Goal: Task Accomplishment & Management: Manage account settings

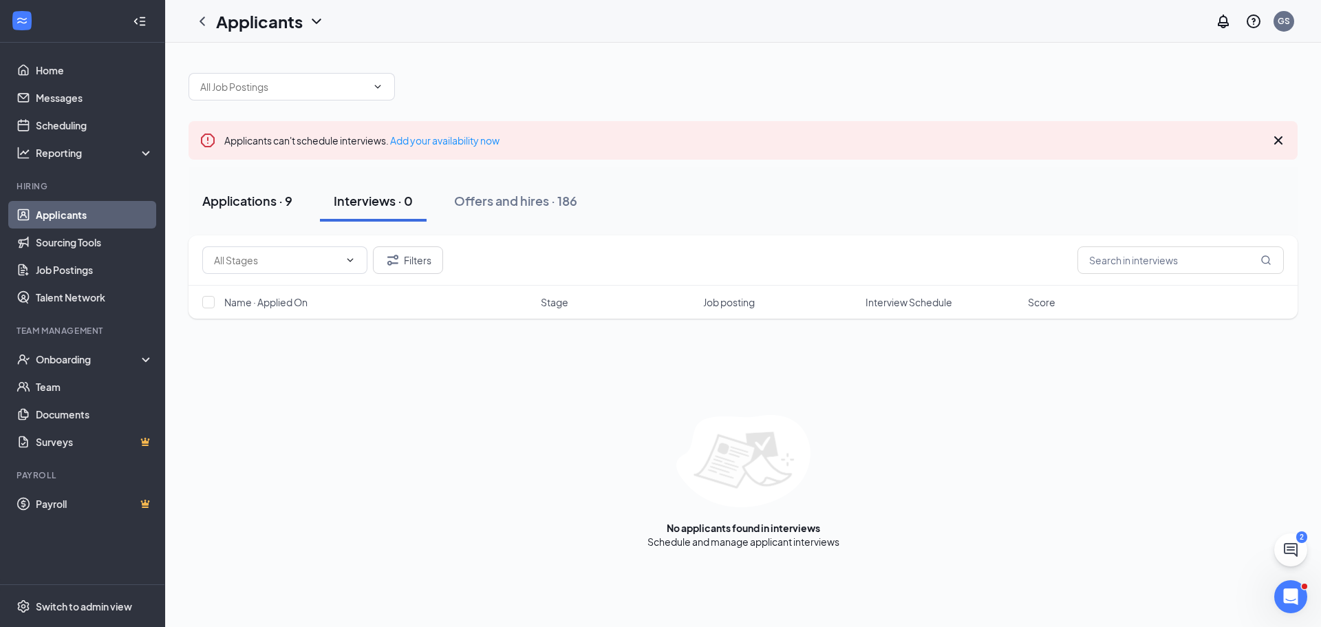
click at [255, 196] on div "Applications · 9" at bounding box center [247, 200] width 90 height 17
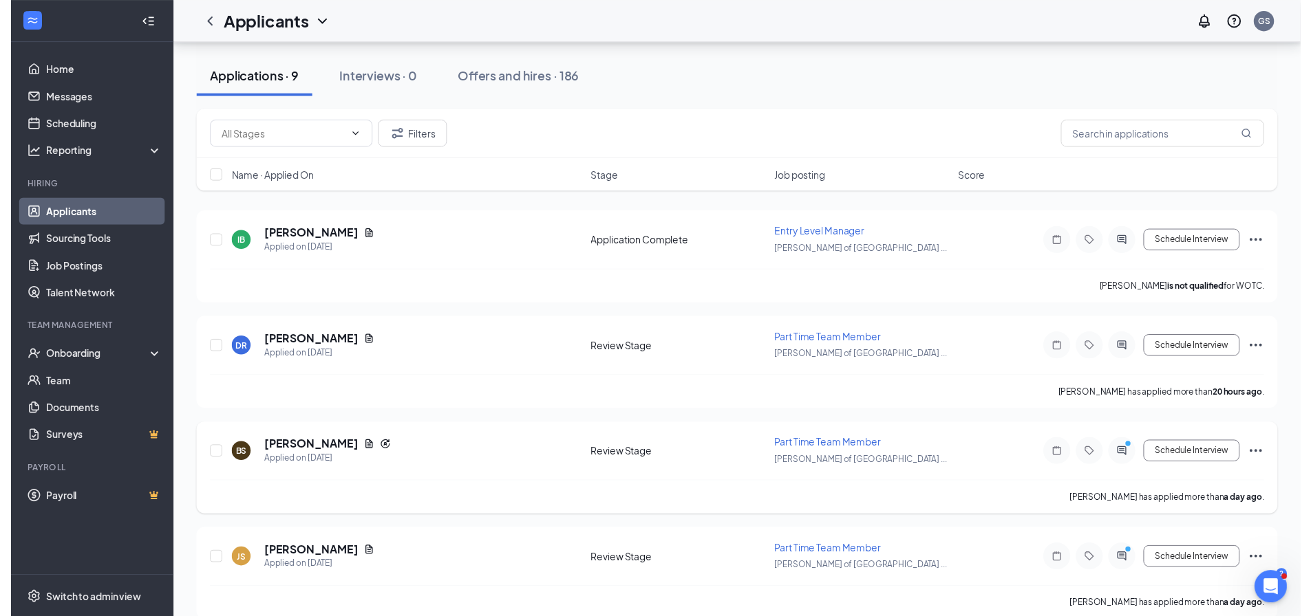
scroll to position [138, 0]
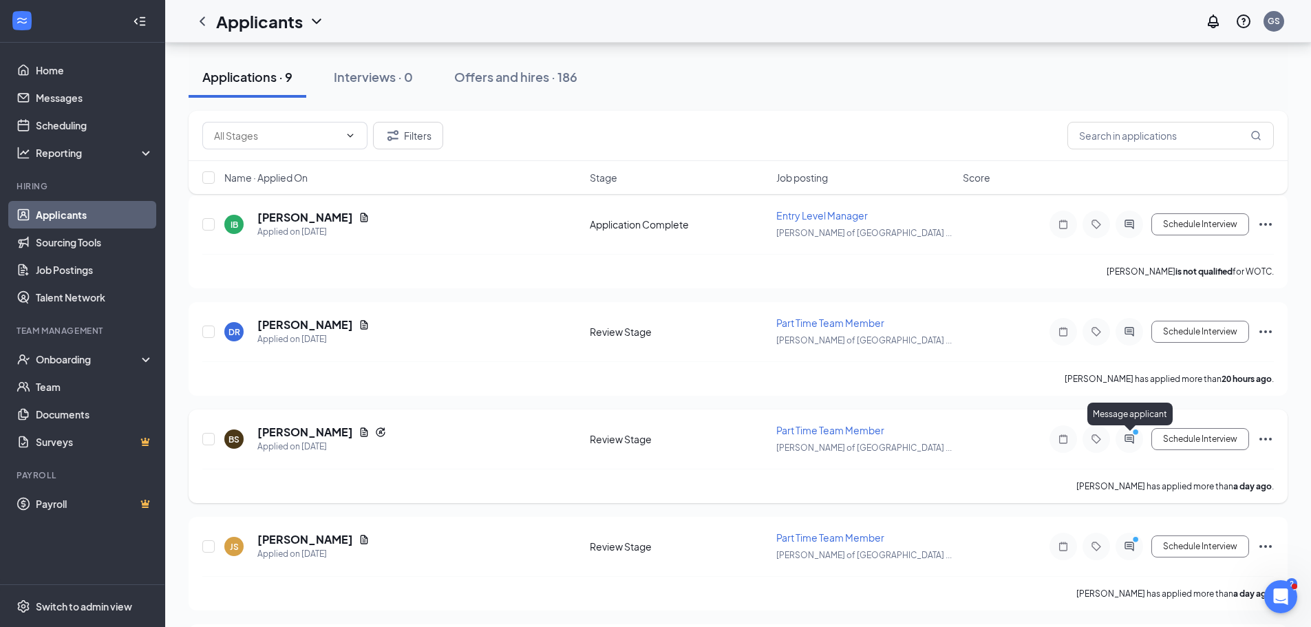
click at [1122, 440] on icon "ActiveChat" at bounding box center [1129, 438] width 17 height 11
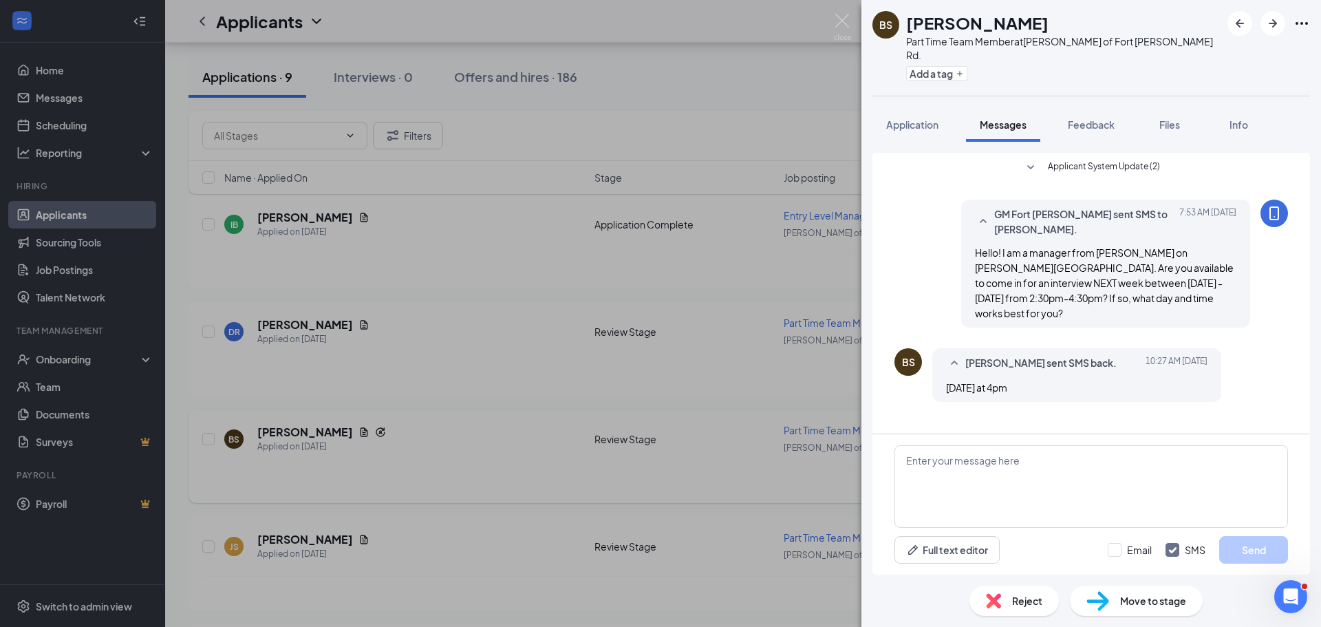
click at [780, 392] on div "[PERSON_NAME] Part Time Team Member at [GEOGRAPHIC_DATA][PERSON_NAME] of [GEOGR…" at bounding box center [660, 313] width 1321 height 627
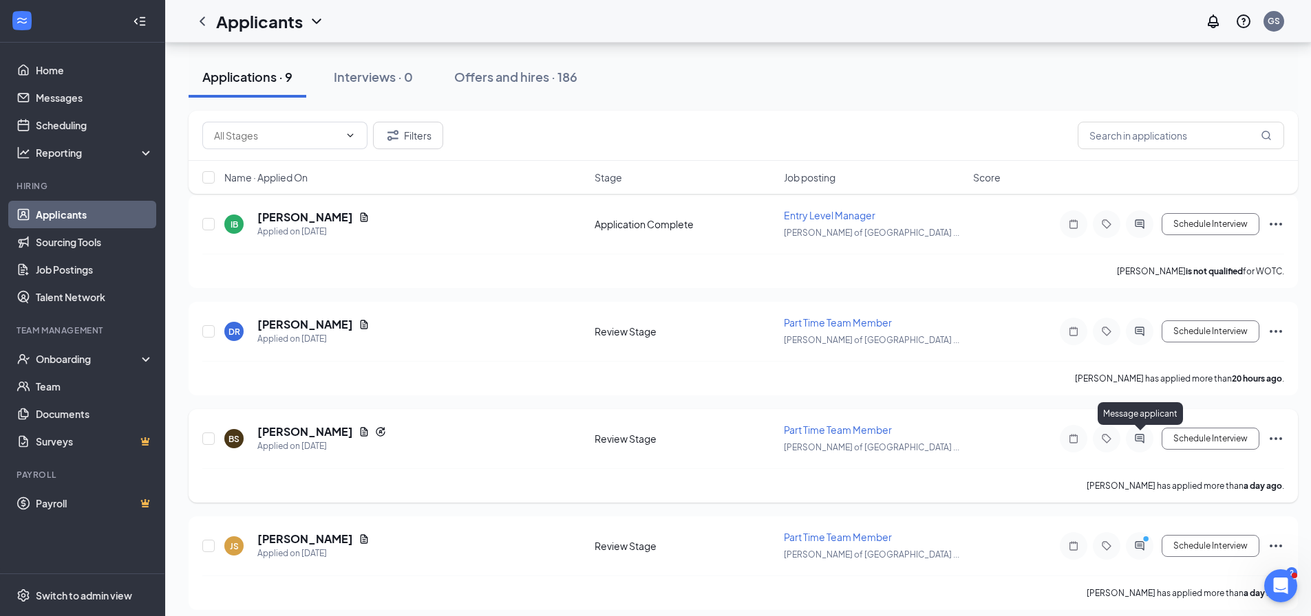
click at [1141, 439] on icon "ActiveChat" at bounding box center [1139, 438] width 9 height 9
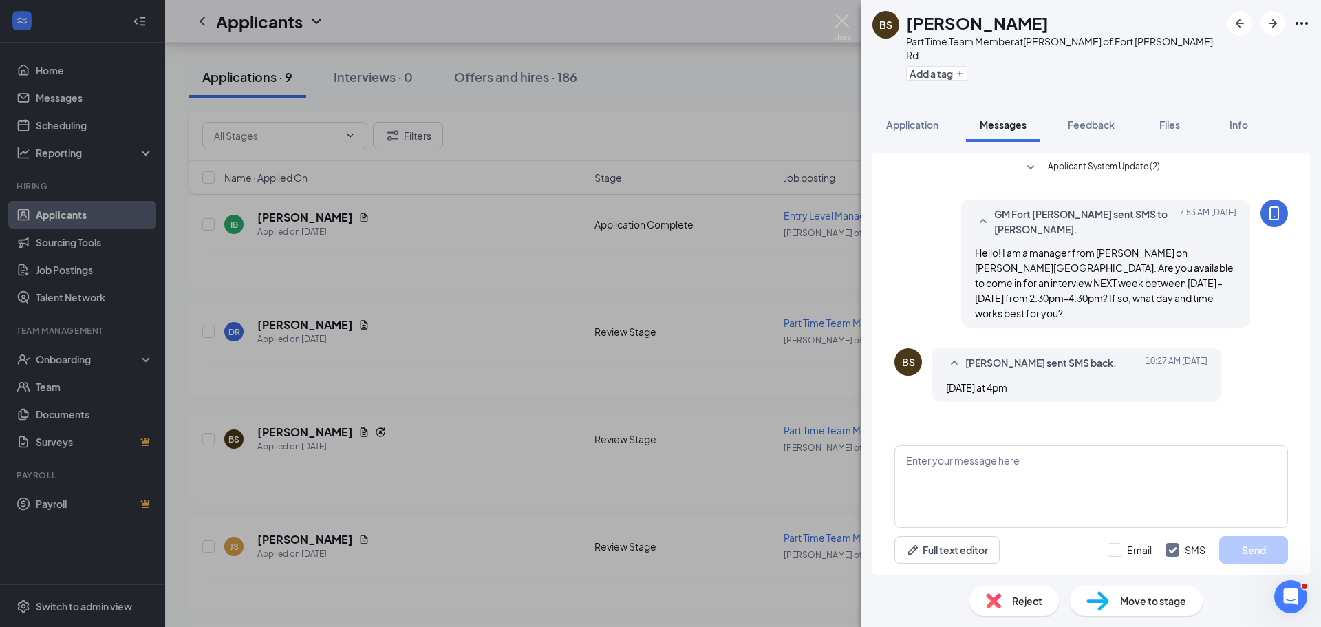
click at [792, 484] on div "[PERSON_NAME] Part Time Team Member at [GEOGRAPHIC_DATA][PERSON_NAME] of [GEOGR…" at bounding box center [660, 313] width 1321 height 627
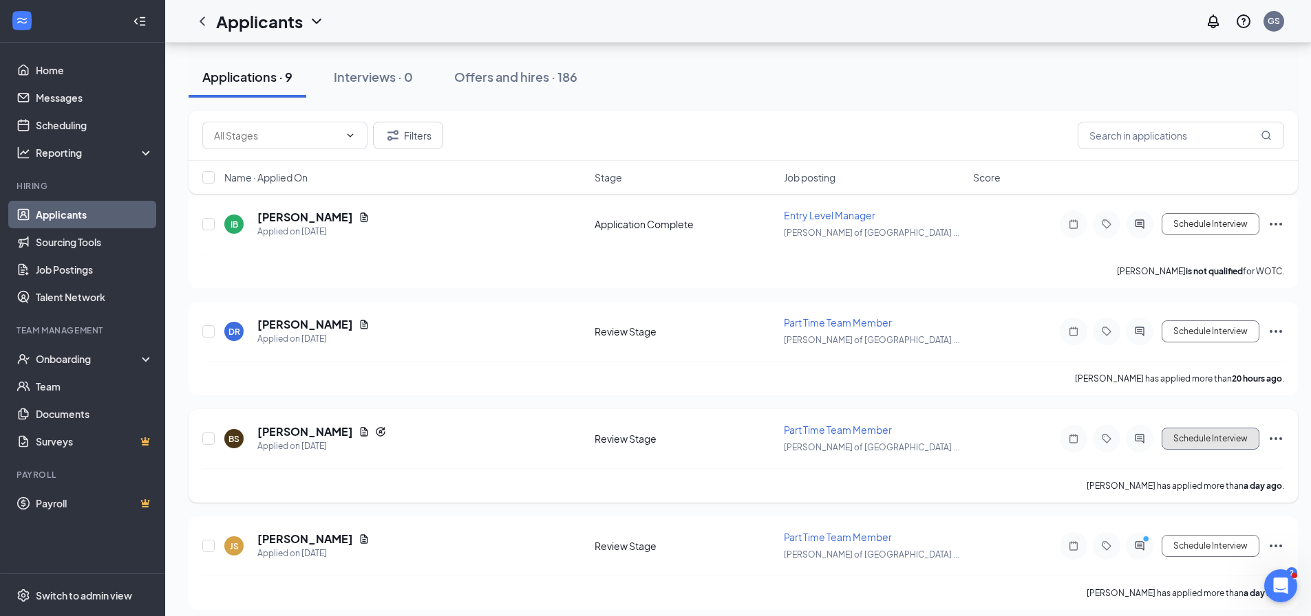
click at [1227, 434] on button "Schedule Interview" at bounding box center [1210, 439] width 98 height 22
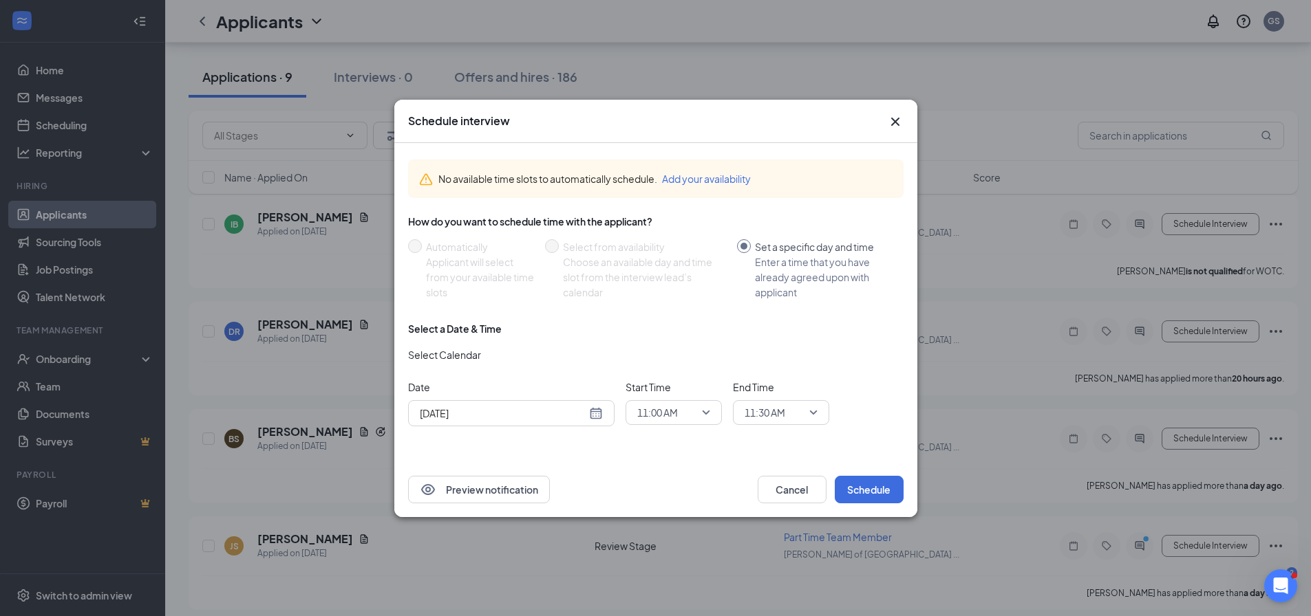
click at [520, 415] on input "[DATE]" at bounding box center [503, 413] width 166 height 15
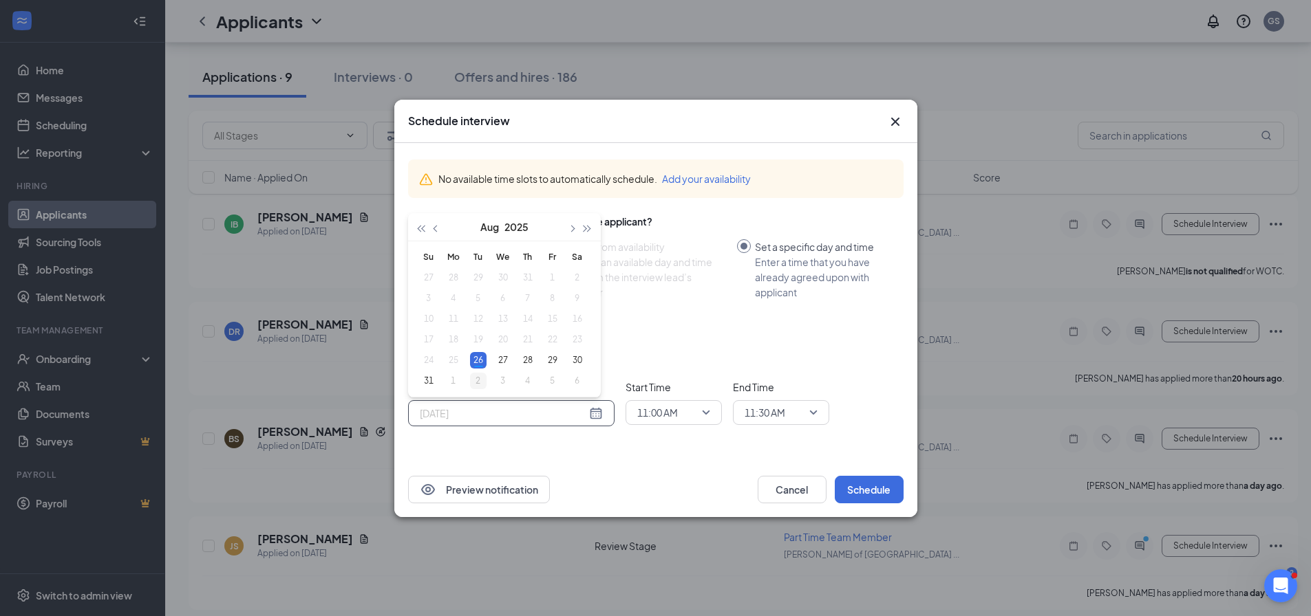
type input "[DATE]"
click at [483, 376] on div "2" at bounding box center [478, 381] width 17 height 17
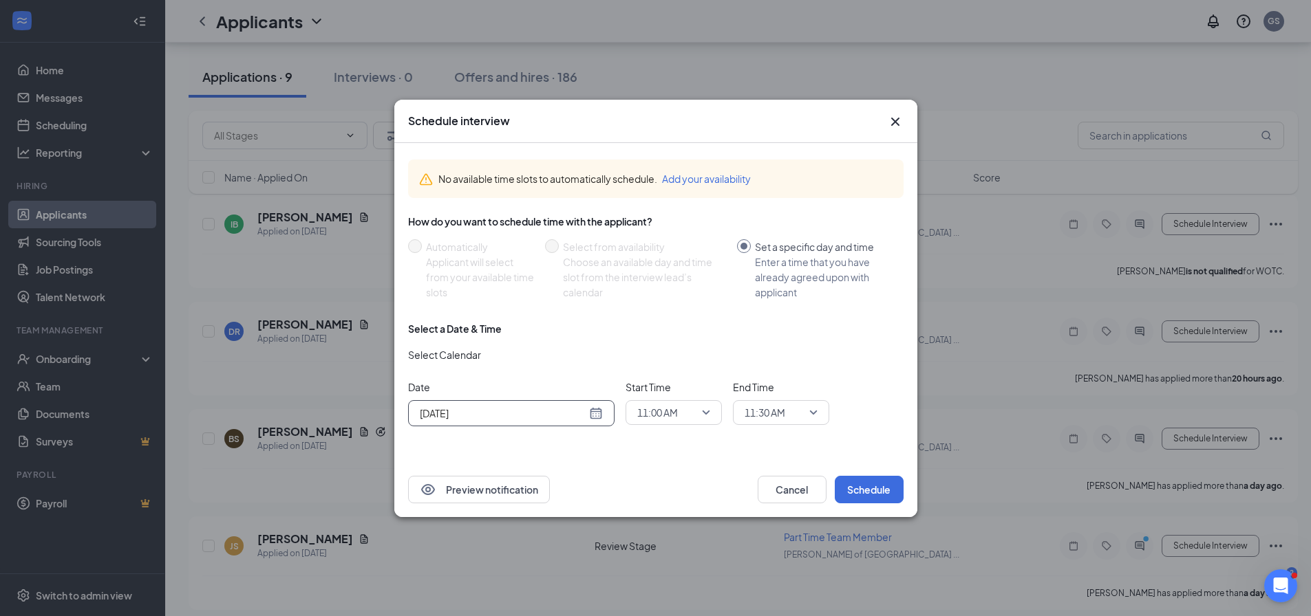
click at [672, 408] on span "11:00 AM" at bounding box center [657, 412] width 41 height 21
click at [656, 255] on span "04:00 PM" at bounding box center [656, 252] width 41 height 15
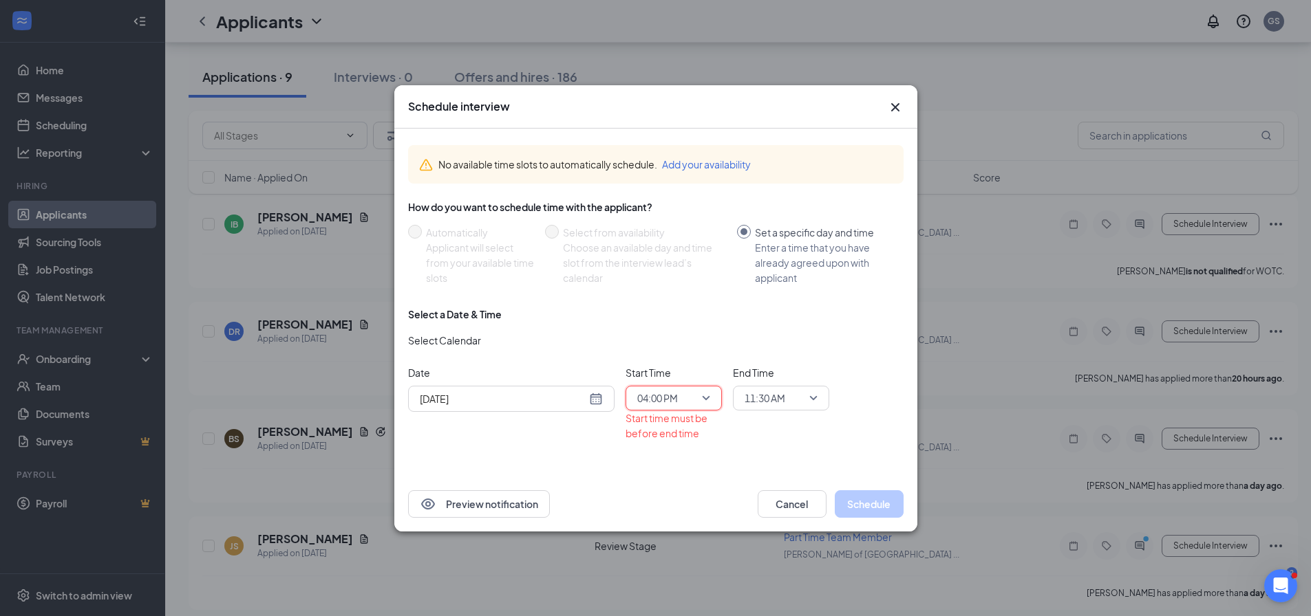
click at [775, 389] on span "11:30 AM" at bounding box center [764, 398] width 41 height 21
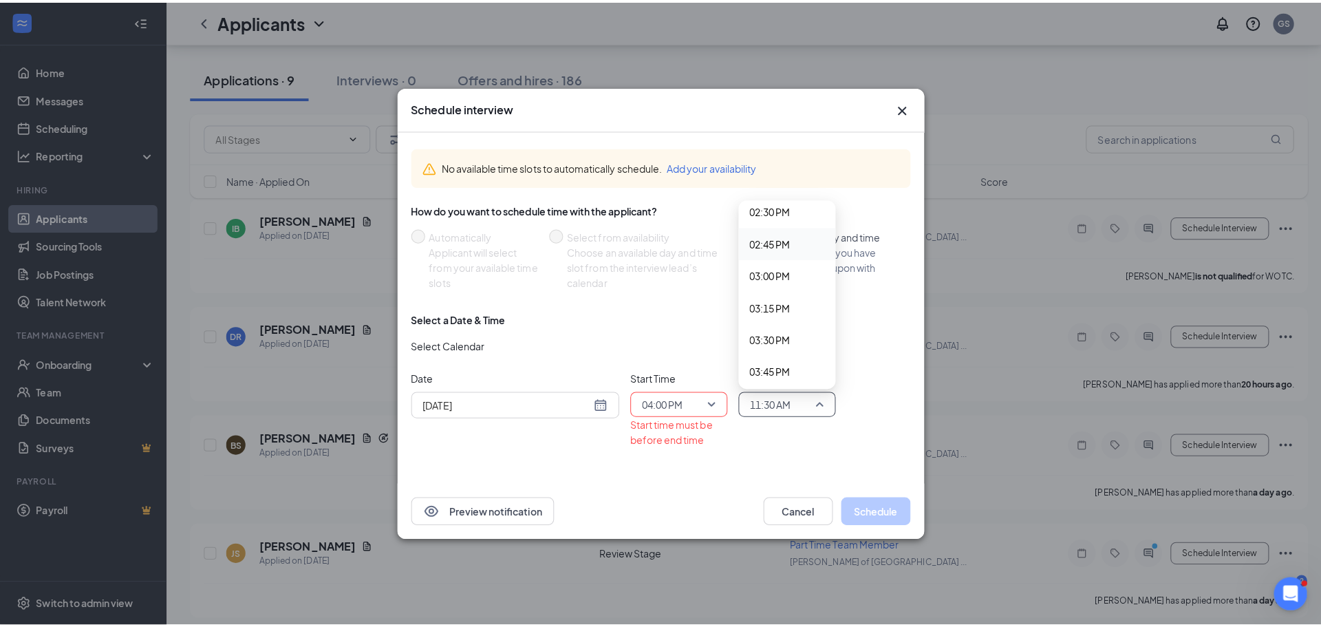
scroll to position [2001, 0]
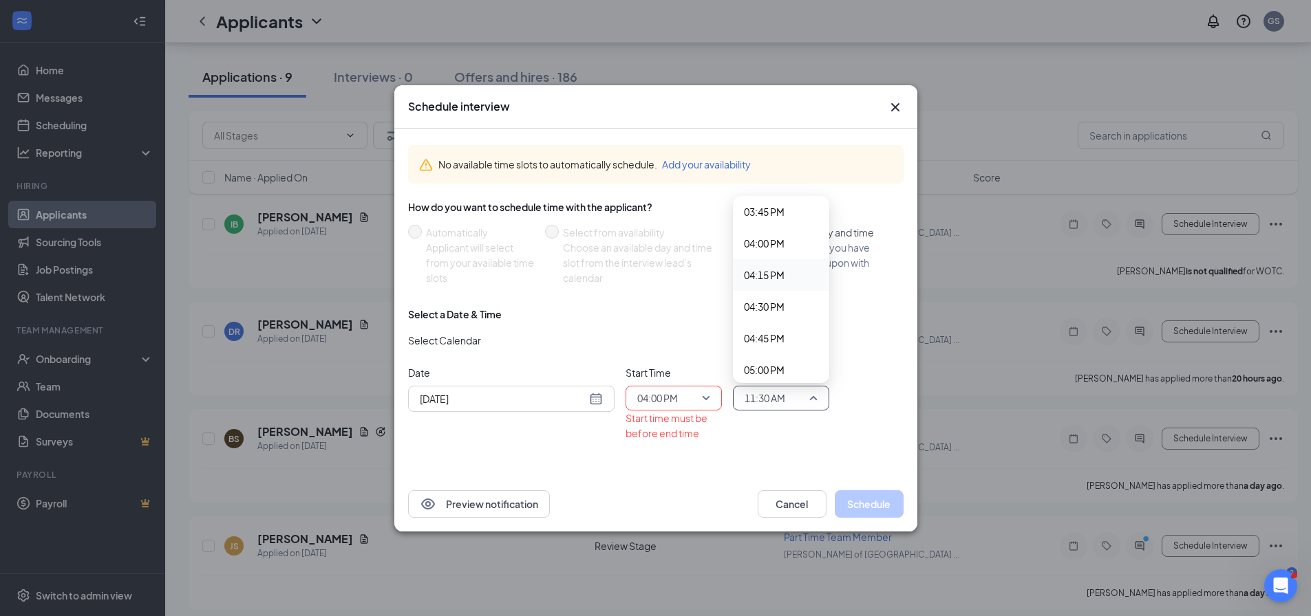
click at [766, 279] on span "04:15 PM" at bounding box center [764, 275] width 41 height 15
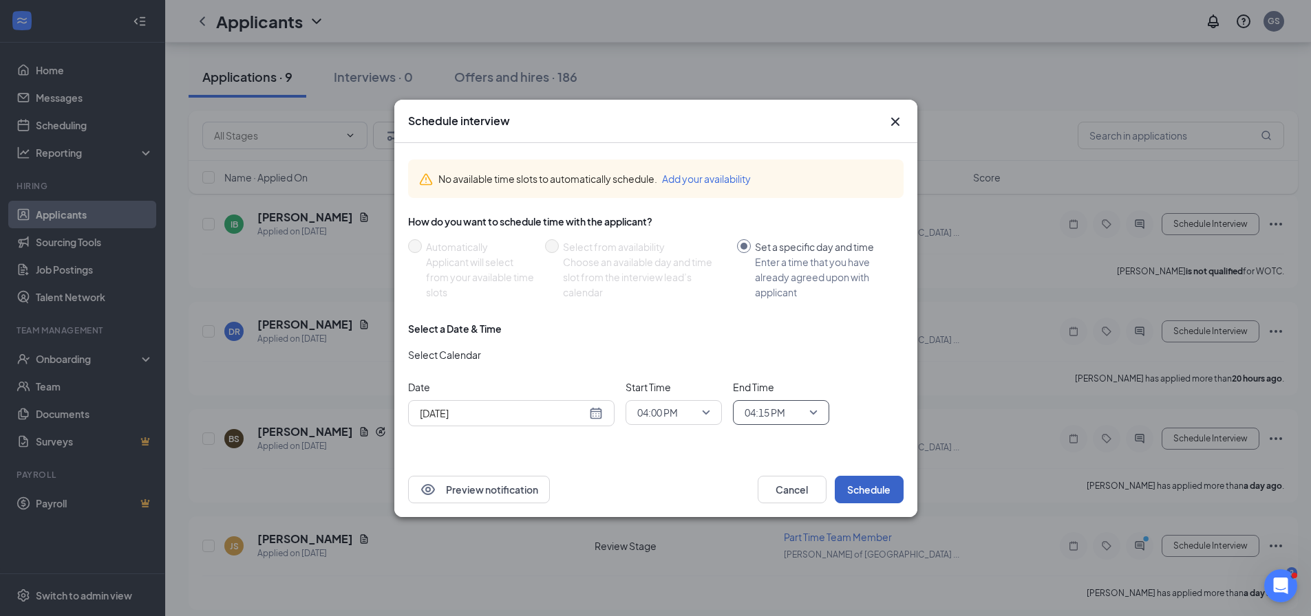
click at [866, 485] on button "Schedule" at bounding box center [869, 490] width 69 height 28
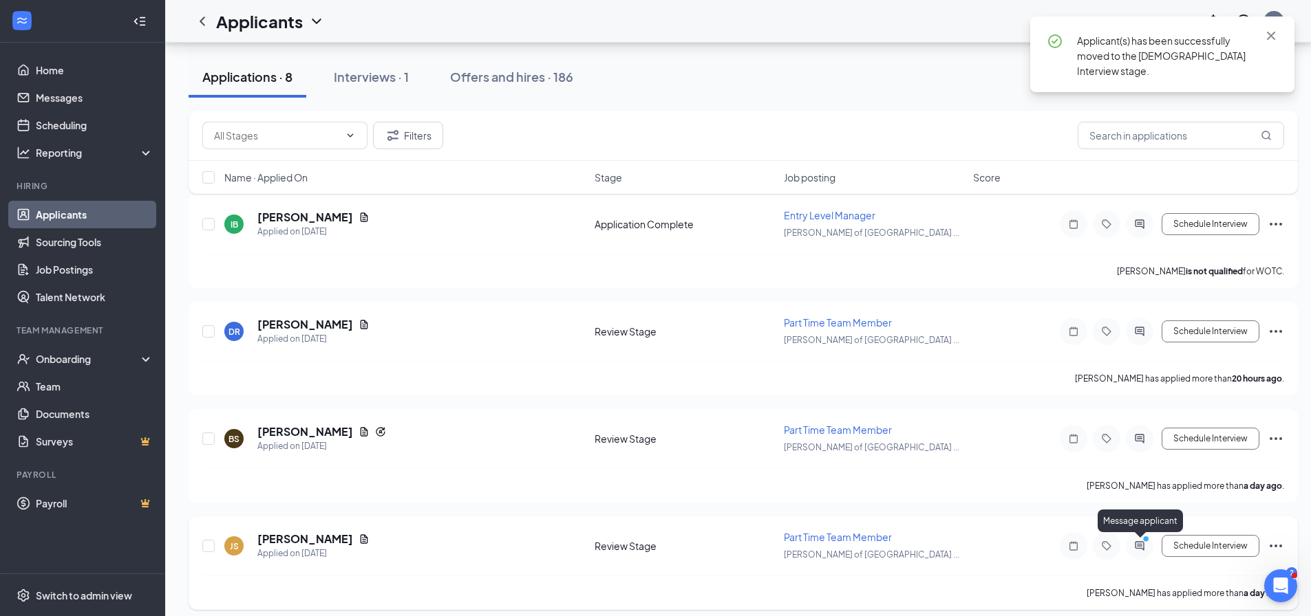
click at [1146, 542] on circle "PrimaryDot" at bounding box center [1145, 539] width 6 height 6
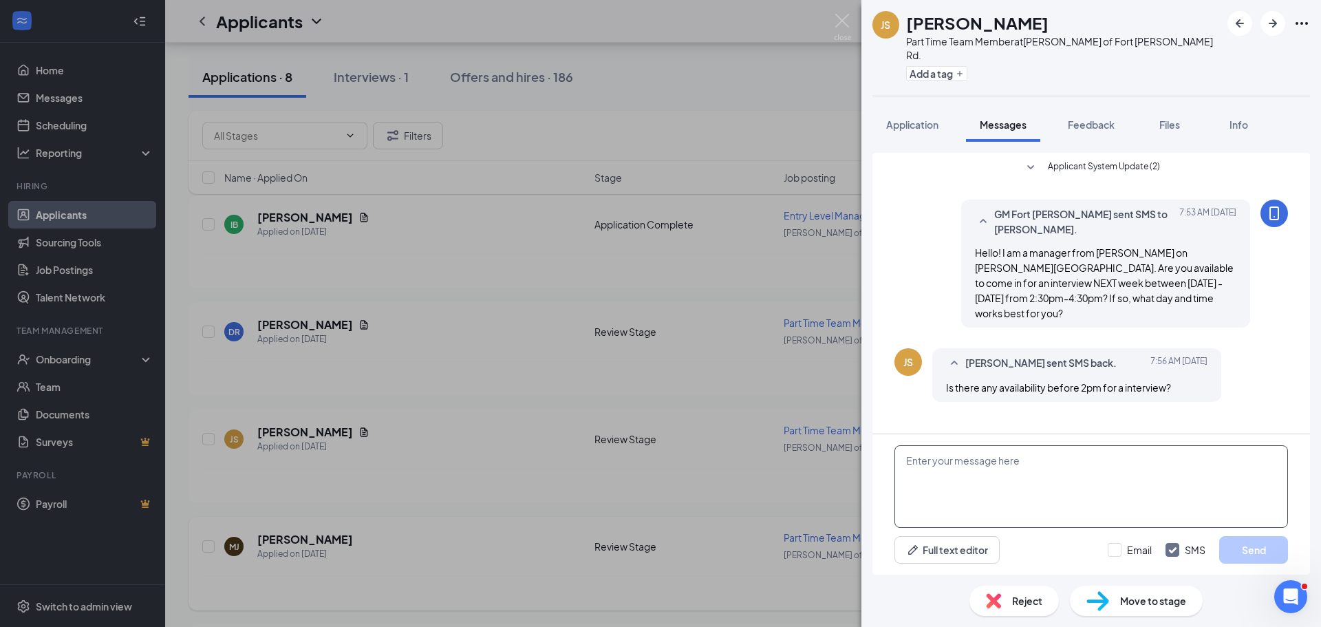
click at [1015, 479] on textarea at bounding box center [1091, 486] width 394 height 83
click at [921, 456] on textarea "Unfortantely, we do not. That would be during our lunch rush." at bounding box center [1091, 486] width 394 height 83
type textarea "Unfortunately, we do not. That would be during our lunch rush."
click at [1252, 548] on button "Send" at bounding box center [1253, 550] width 69 height 28
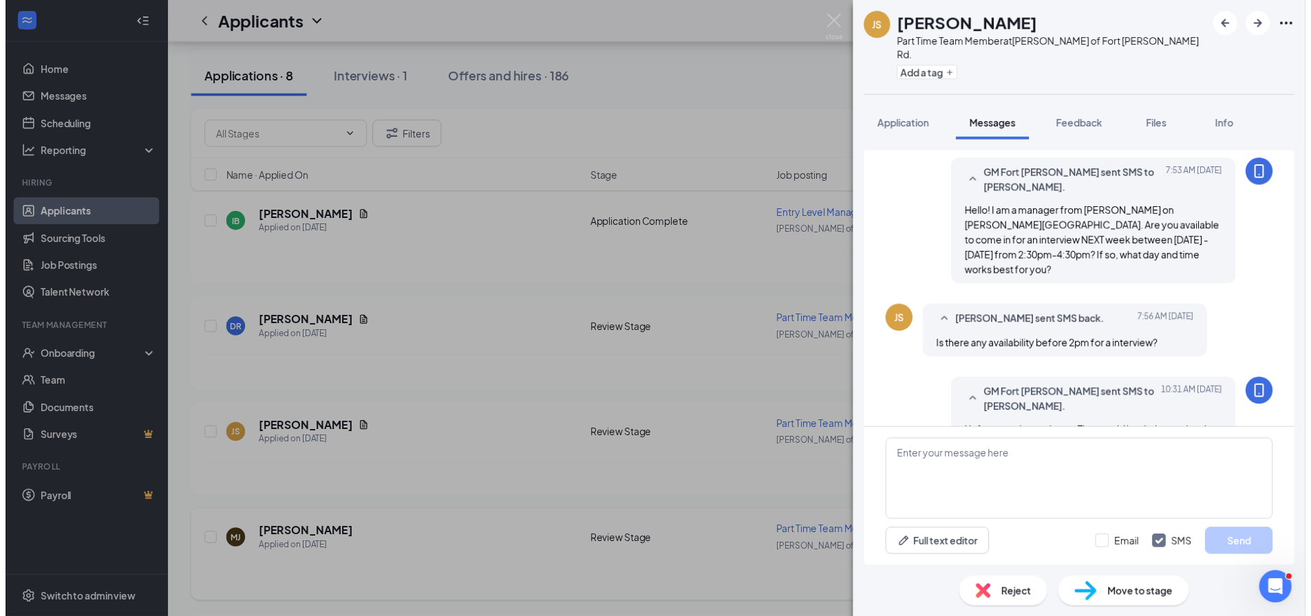
scroll to position [56, 0]
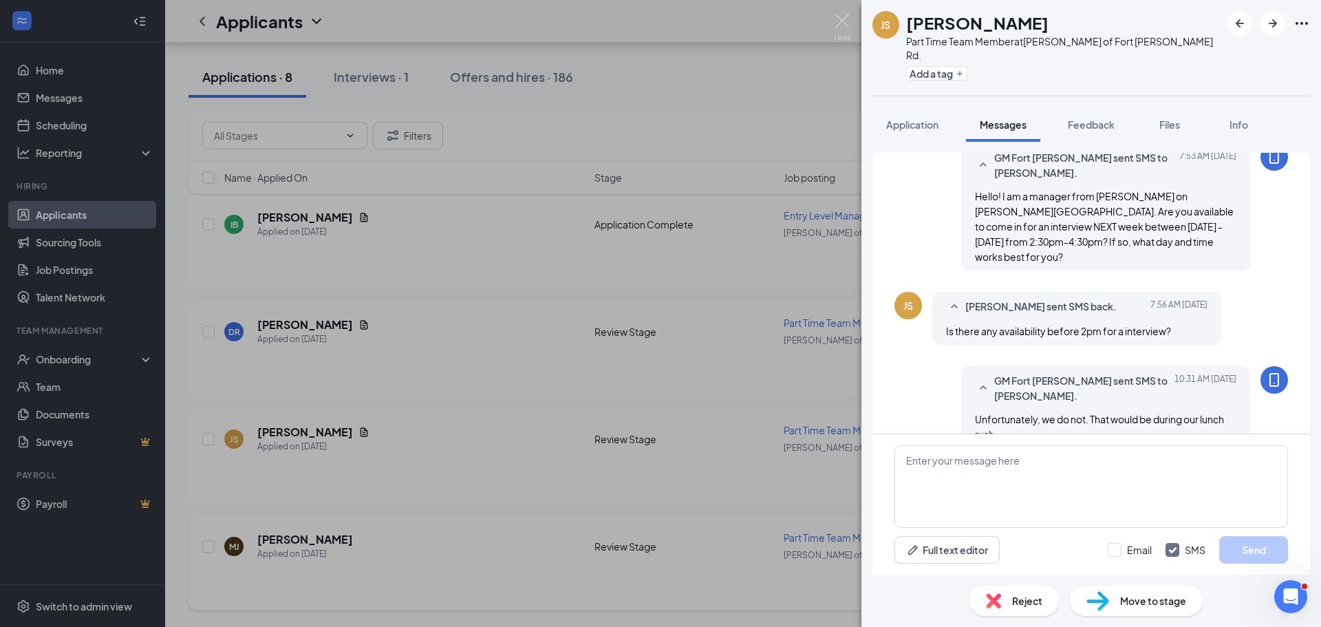
click at [769, 145] on div "JS [PERSON_NAME] Part Time Team Member at [GEOGRAPHIC_DATA][PERSON_NAME] of [GE…" at bounding box center [660, 313] width 1321 height 627
